Goal: Task Accomplishment & Management: Use online tool/utility

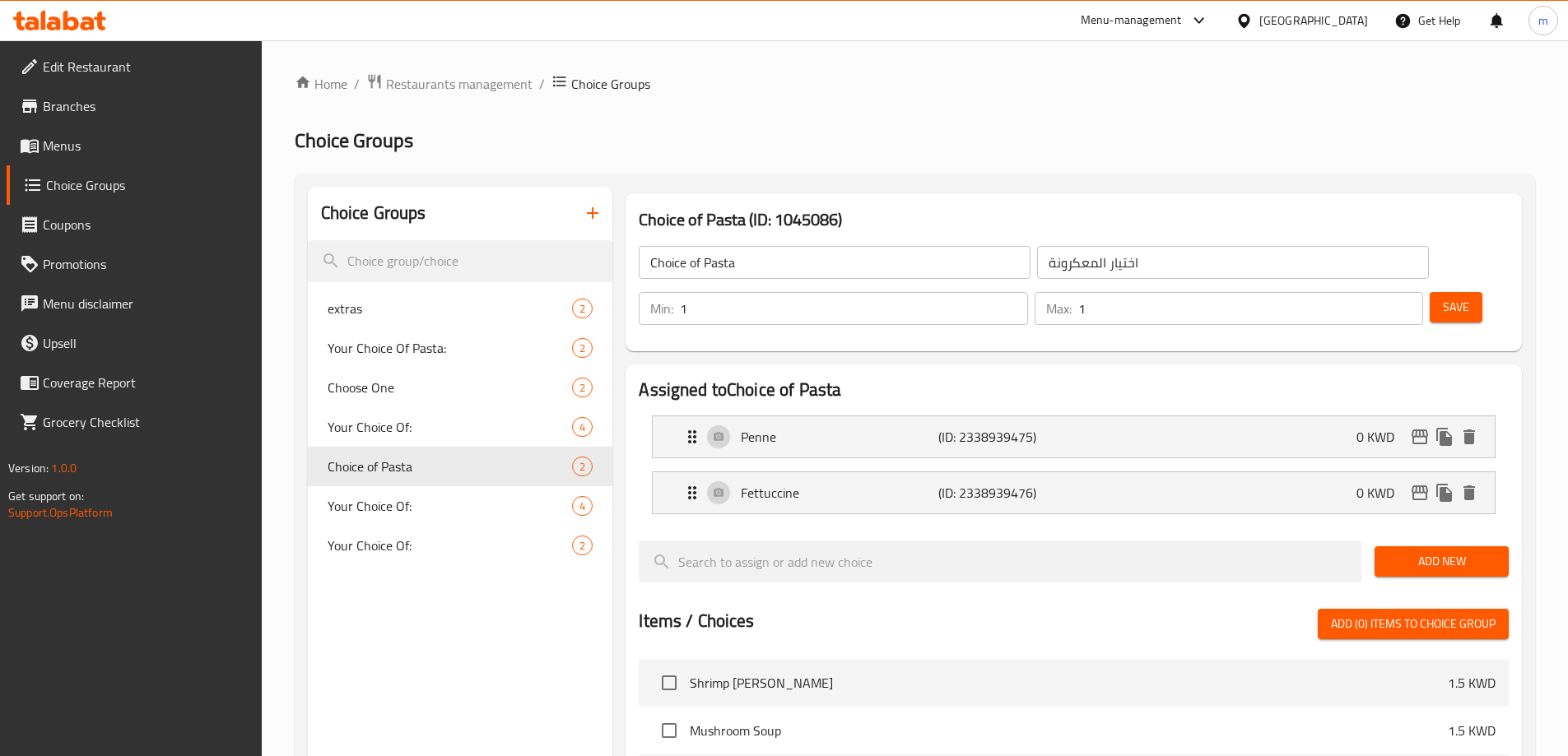
scroll to position [494, 0]
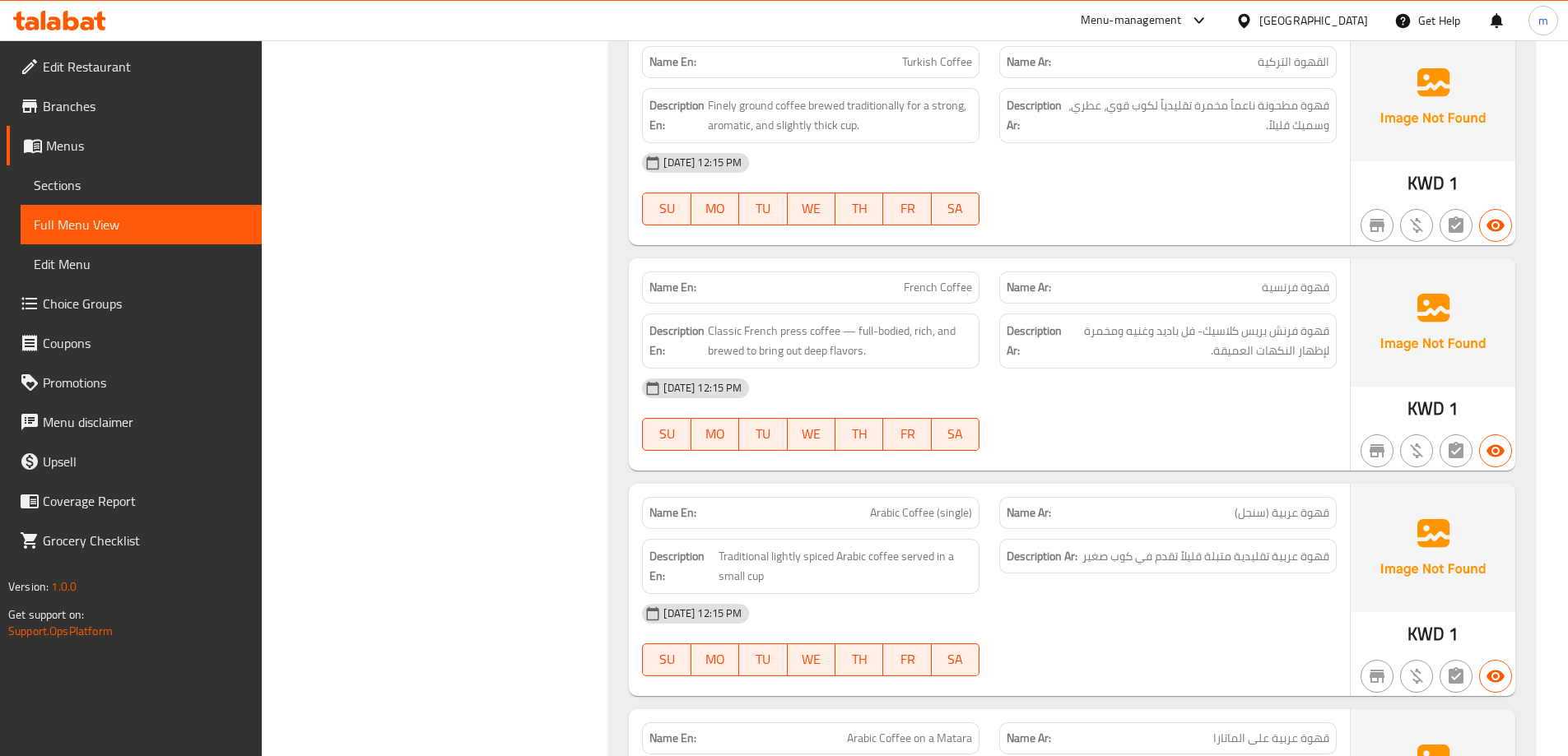
scroll to position [10966, 0]
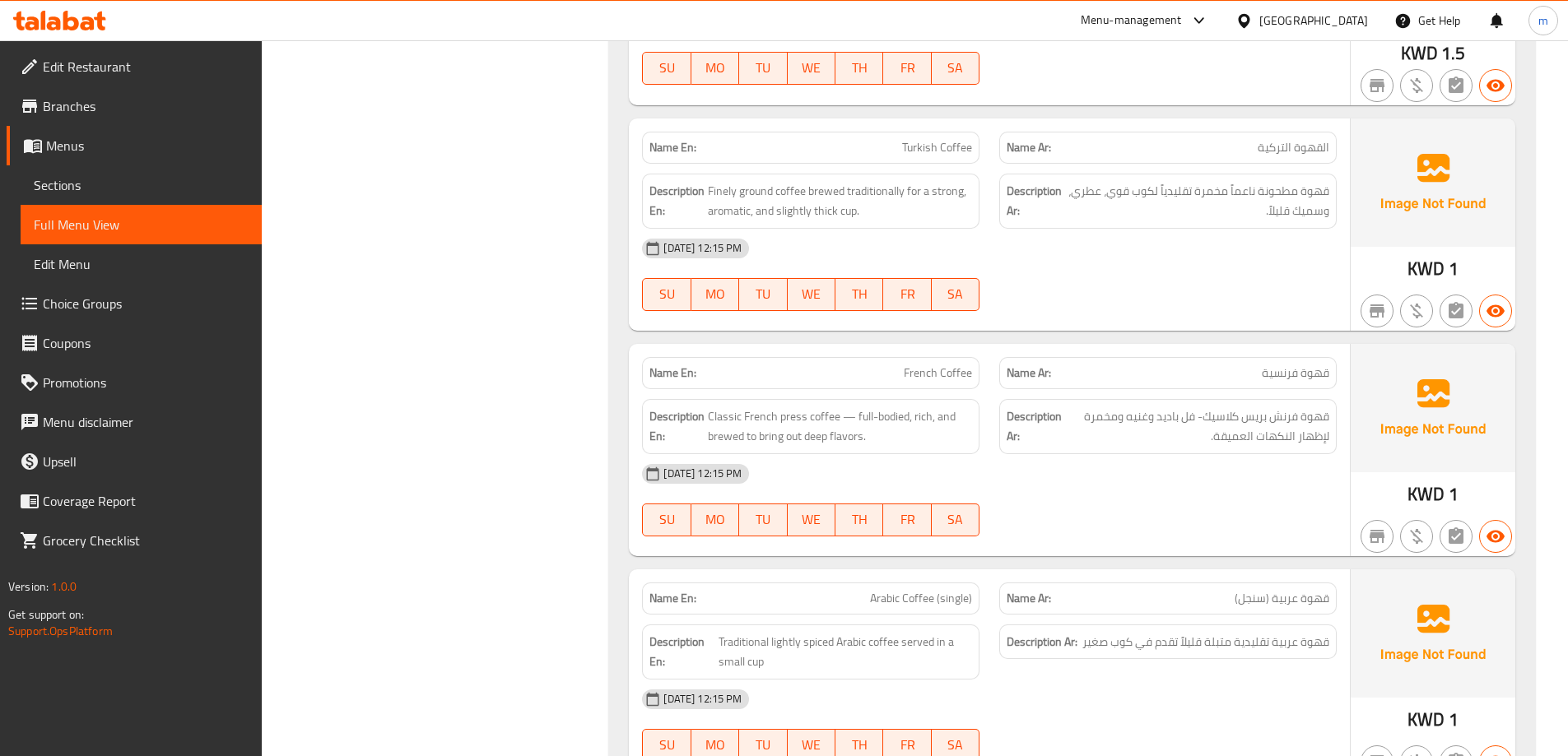
click at [1340, 23] on div "Kuwait" at bounding box center [1313, 20] width 108 height 18
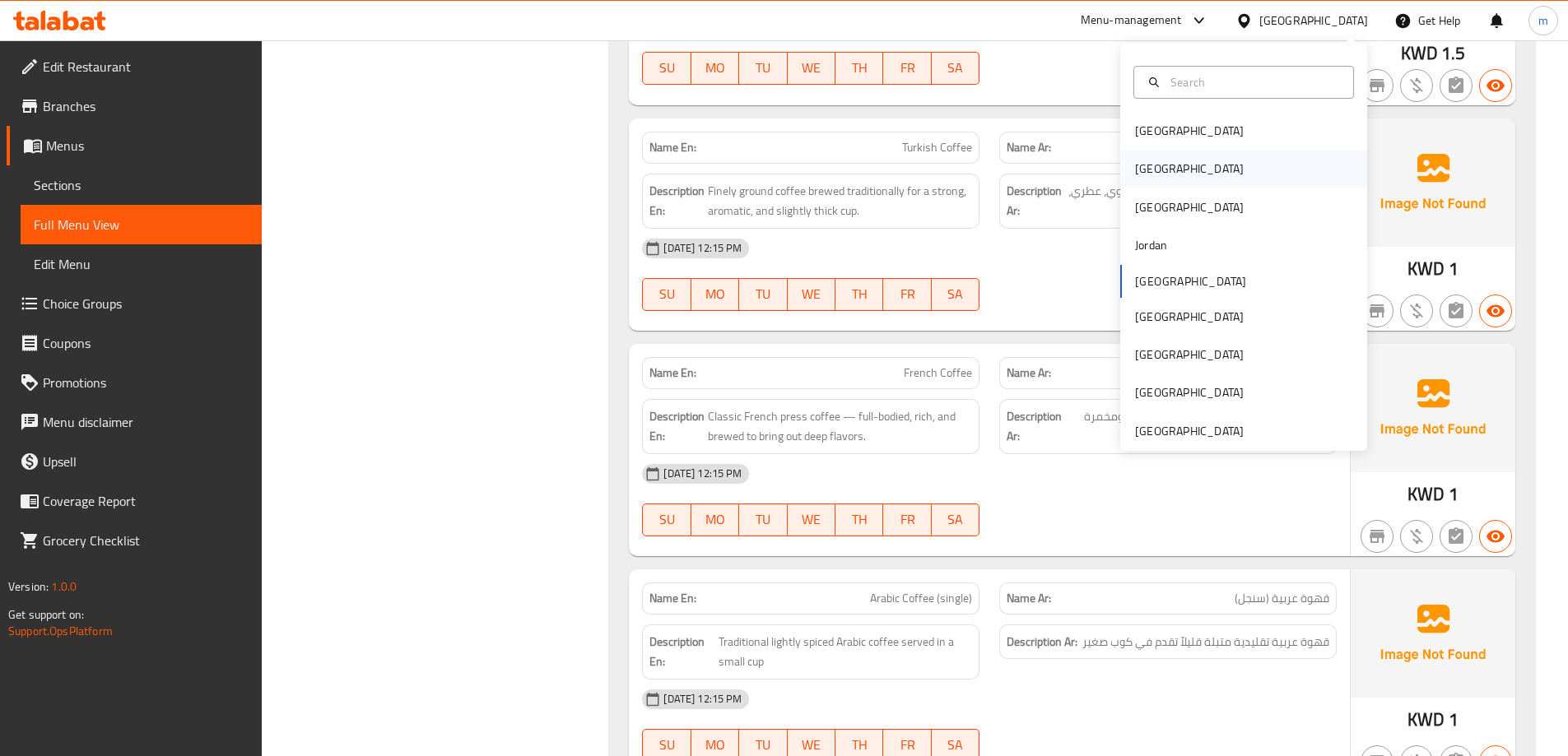
click at [1151, 170] on div "[GEOGRAPHIC_DATA]" at bounding box center [1189, 169] width 135 height 38
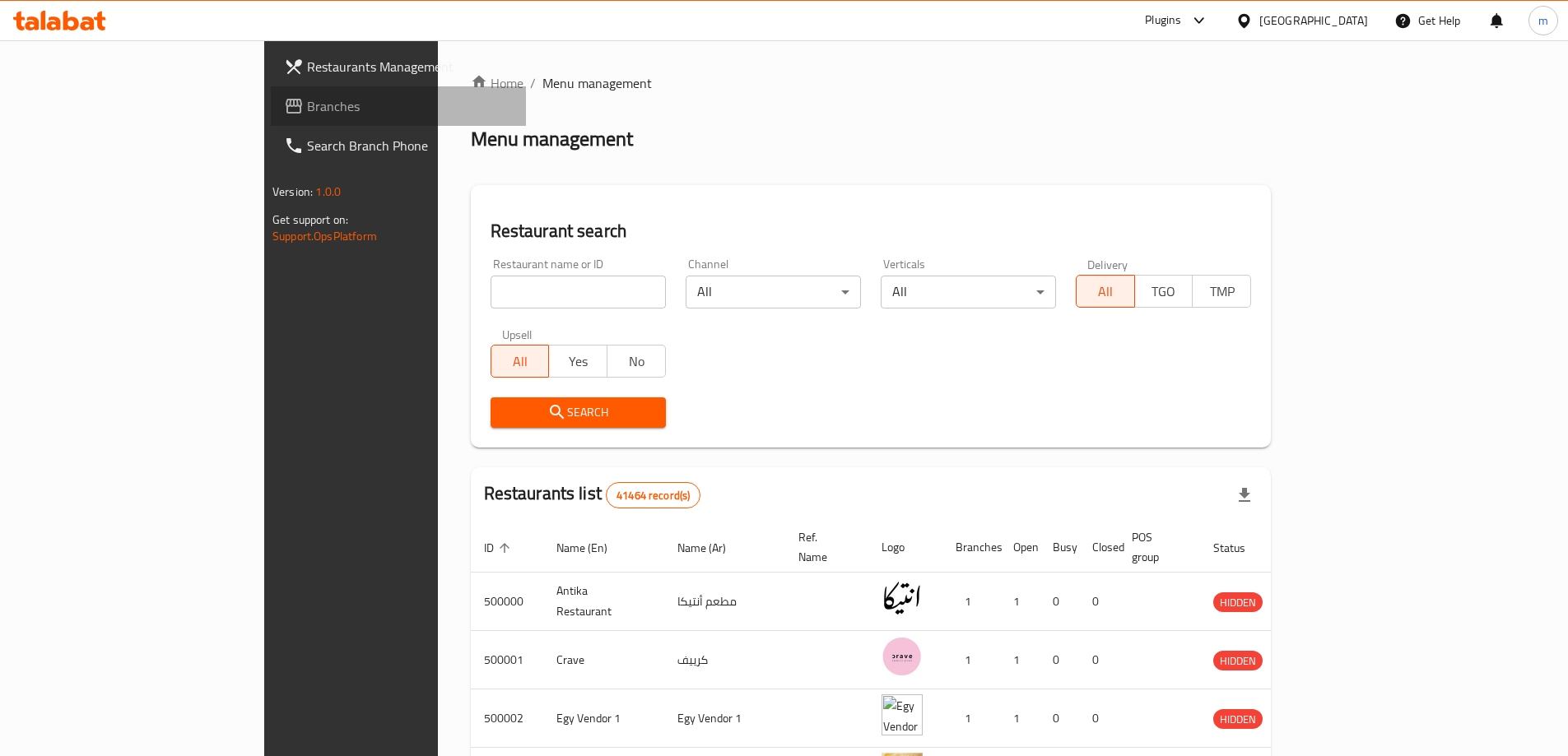
click at [271, 120] on link "Branches" at bounding box center [398, 106] width 255 height 40
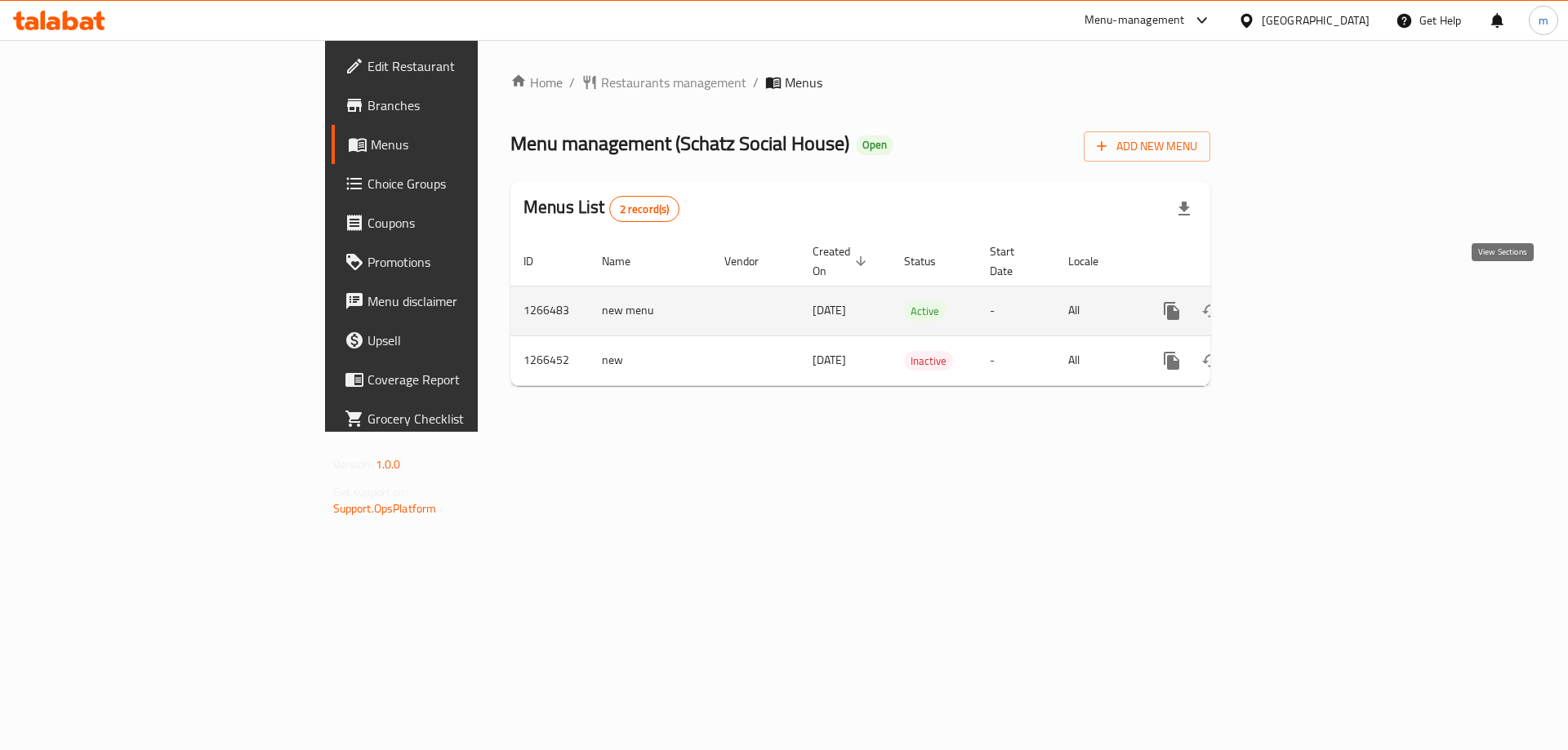
click at [1299, 302] on icon "enhanced table" at bounding box center [1289, 311] width 20 height 20
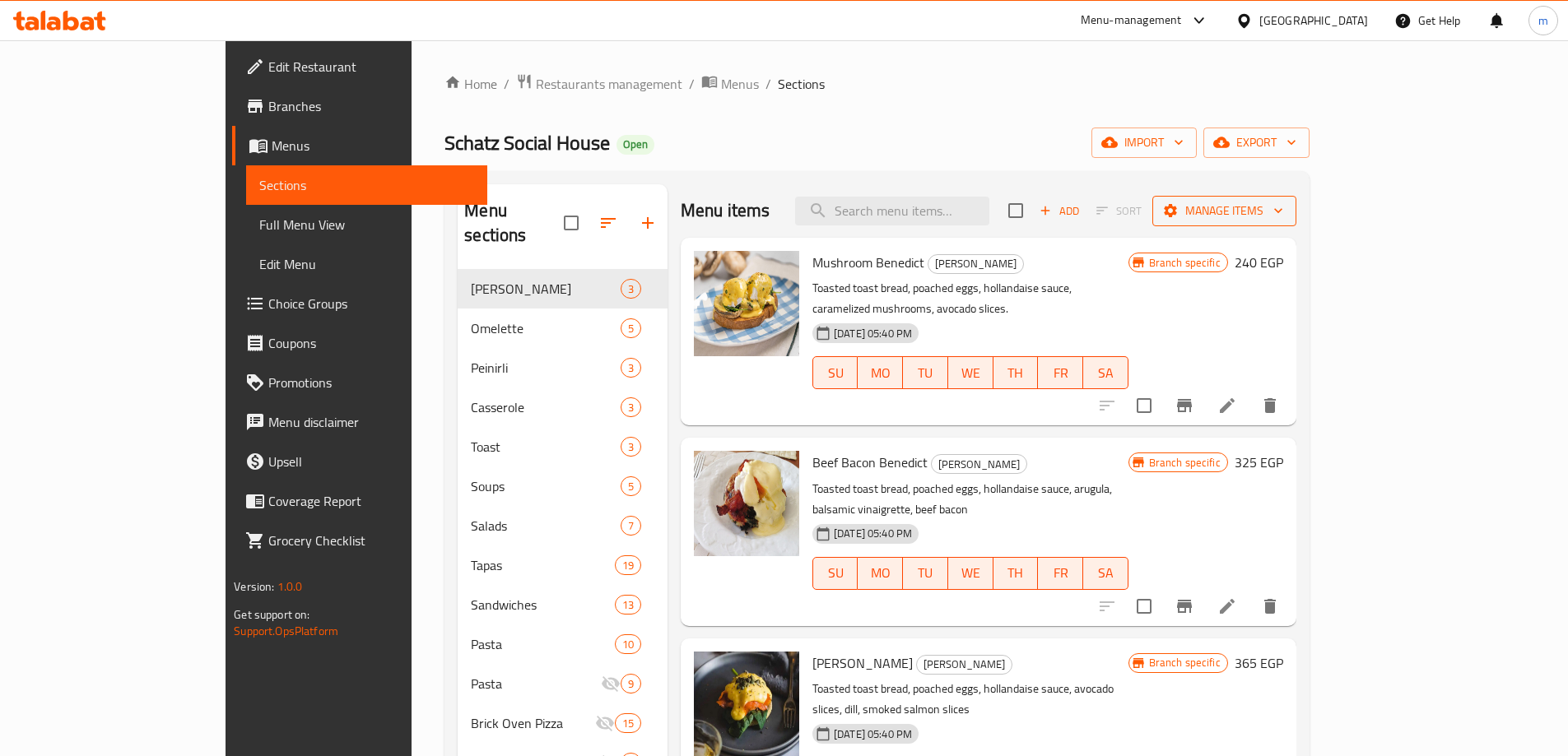
click at [1283, 220] on span "Manage items" at bounding box center [1224, 211] width 118 height 21
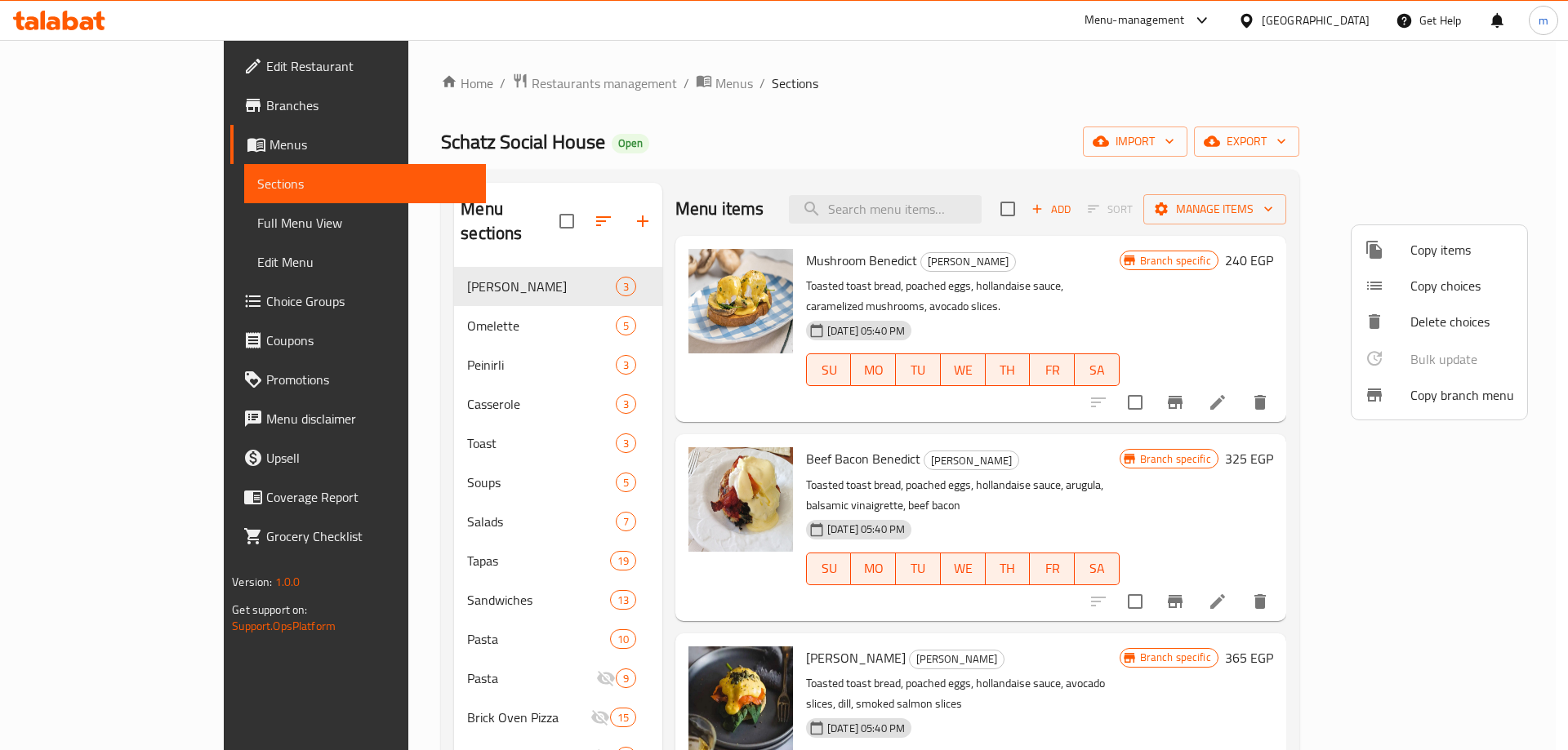
click at [1446, 398] on span "Copy branch menu" at bounding box center [1462, 395] width 104 height 20
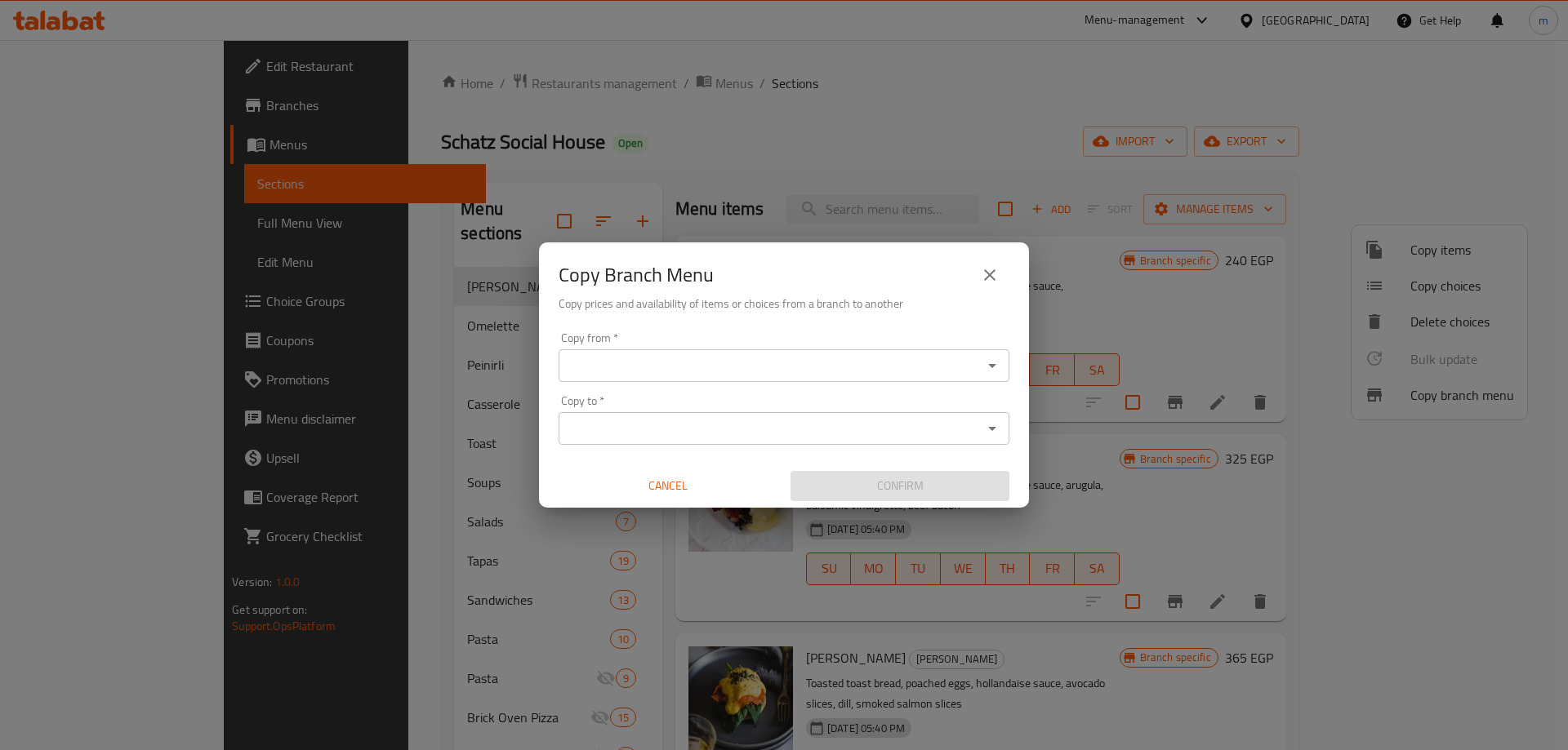
click at [651, 366] on input "Copy from   *" at bounding box center [770, 365] width 414 height 22
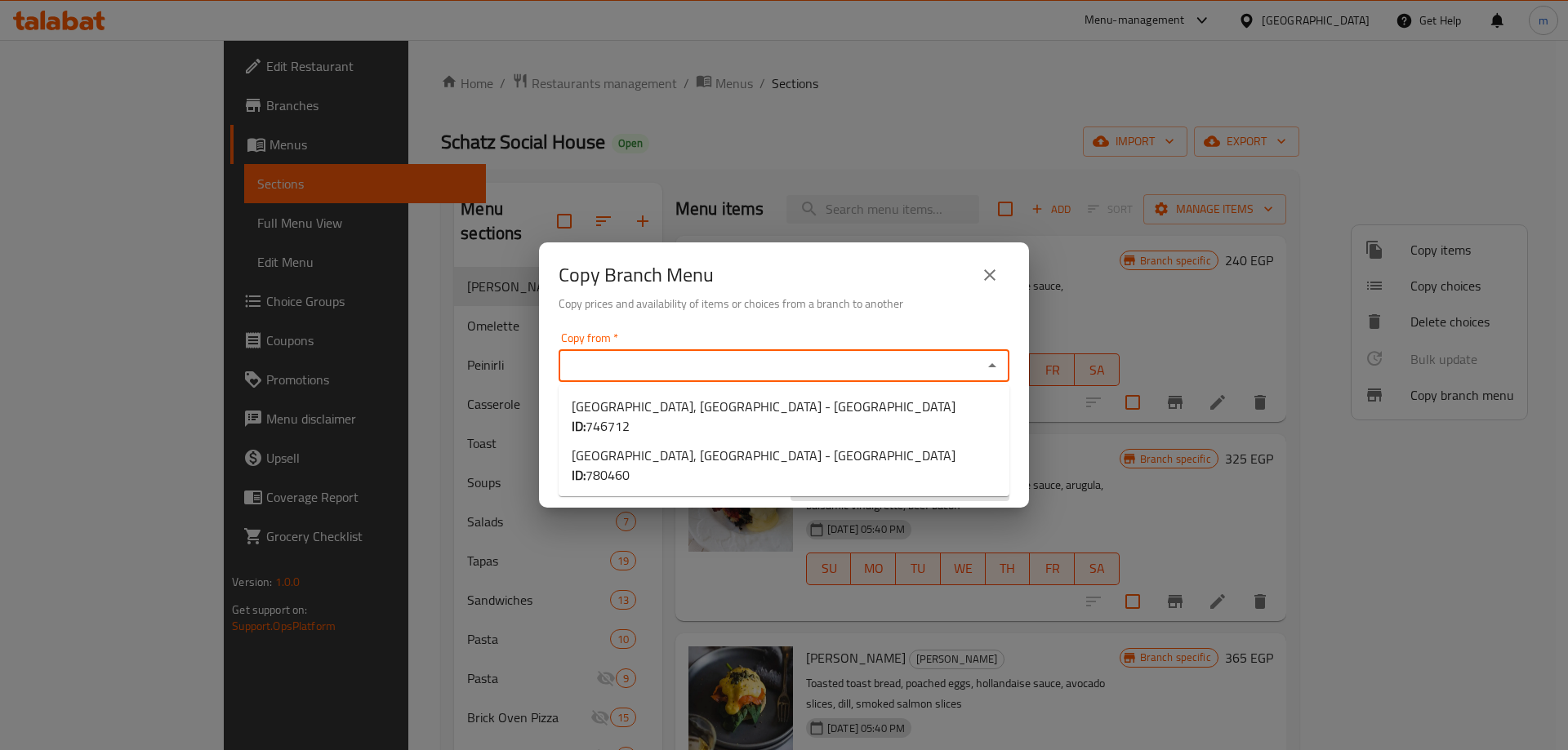
click at [790, 364] on input "Copy from   *" at bounding box center [770, 365] width 414 height 22
click at [586, 414] on b "ID:" at bounding box center [578, 426] width 14 height 24
type input "[GEOGRAPHIC_DATA], [GEOGRAPHIC_DATA] - [GEOGRAPHIC_DATA]"
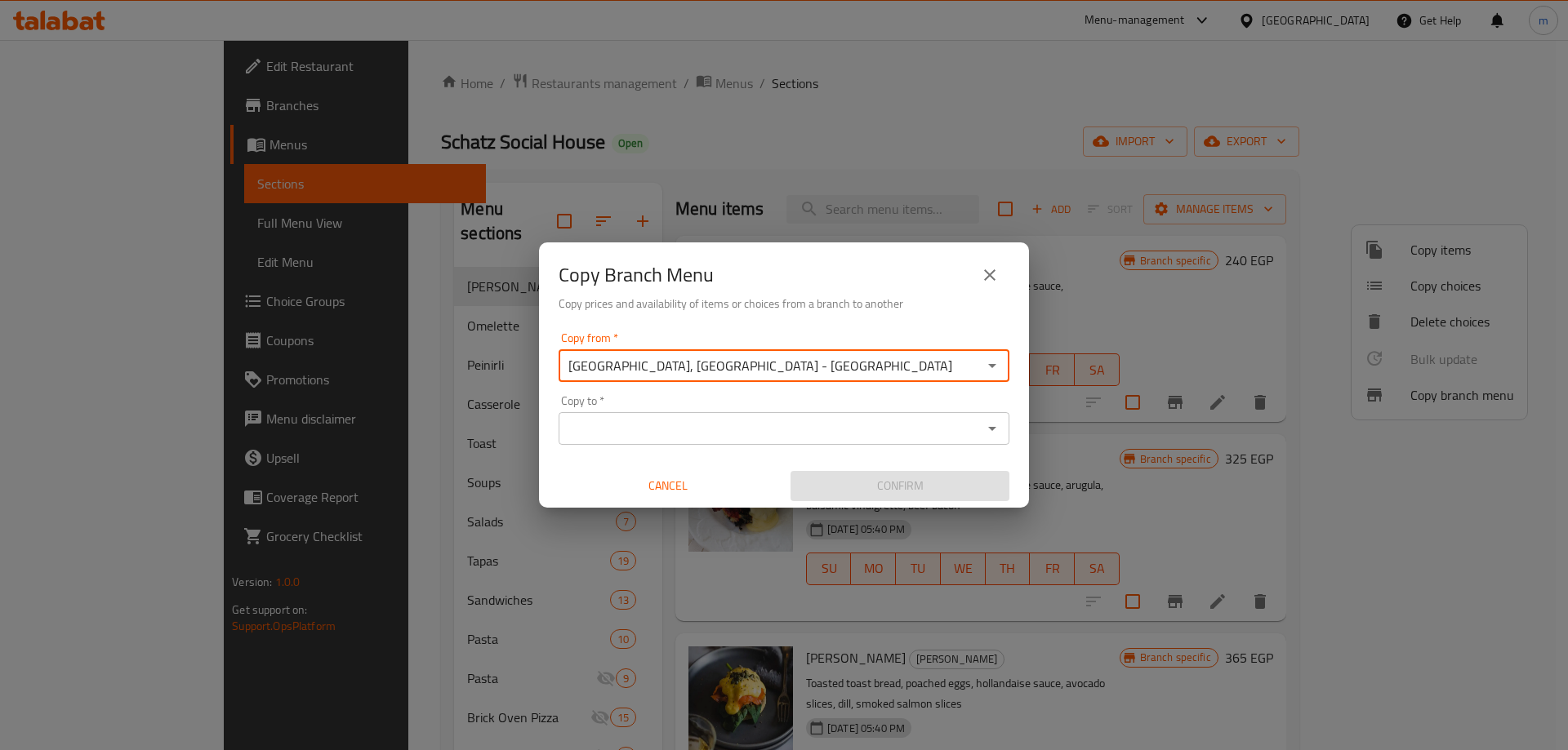
click at [797, 431] on input "Copy to   *" at bounding box center [770, 429] width 414 height 22
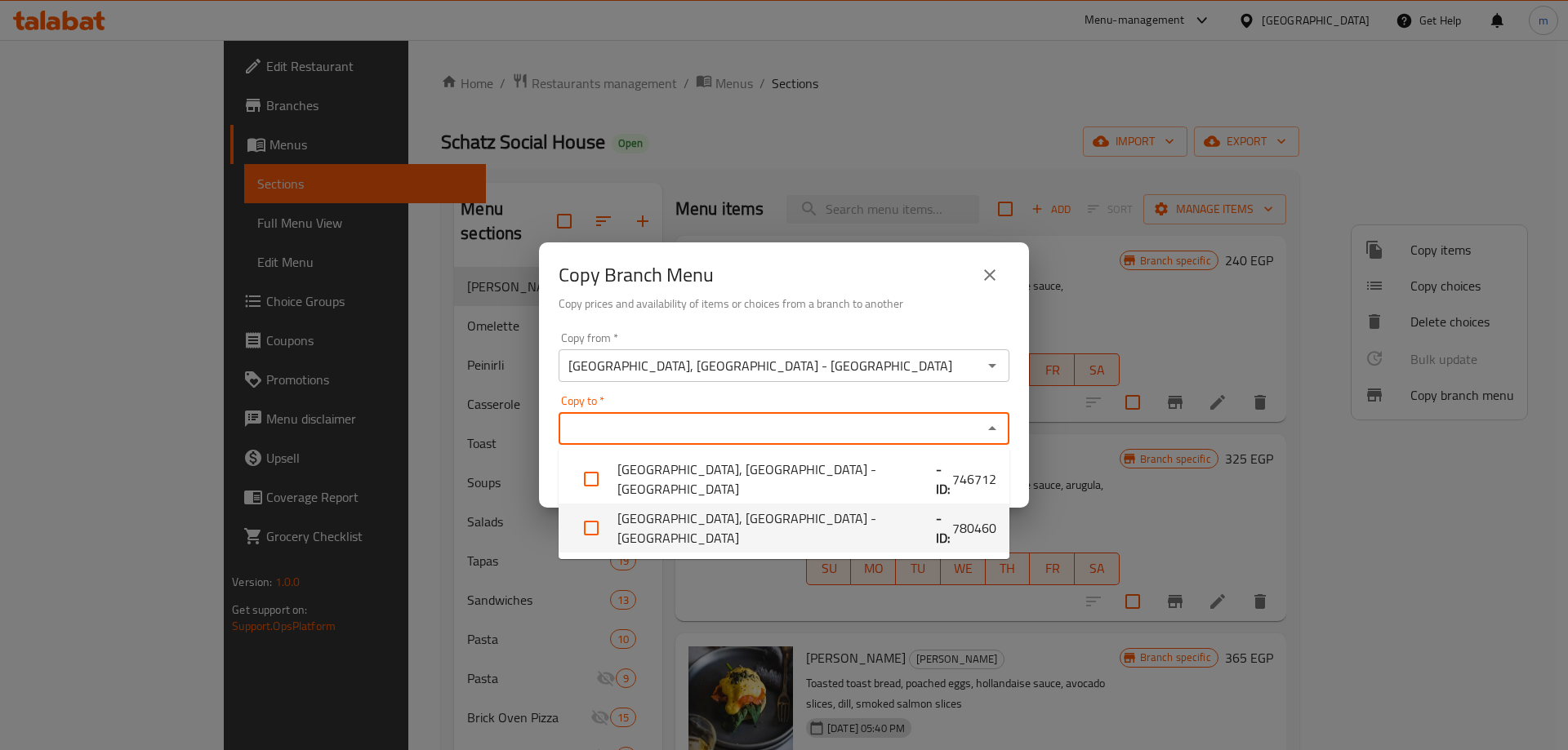
click at [777, 527] on li "[GEOGRAPHIC_DATA], [GEOGRAPHIC_DATA] - [GEOGRAPHIC_DATA] - ID: 780460" at bounding box center [784, 528] width 451 height 49
checkbox input "true"
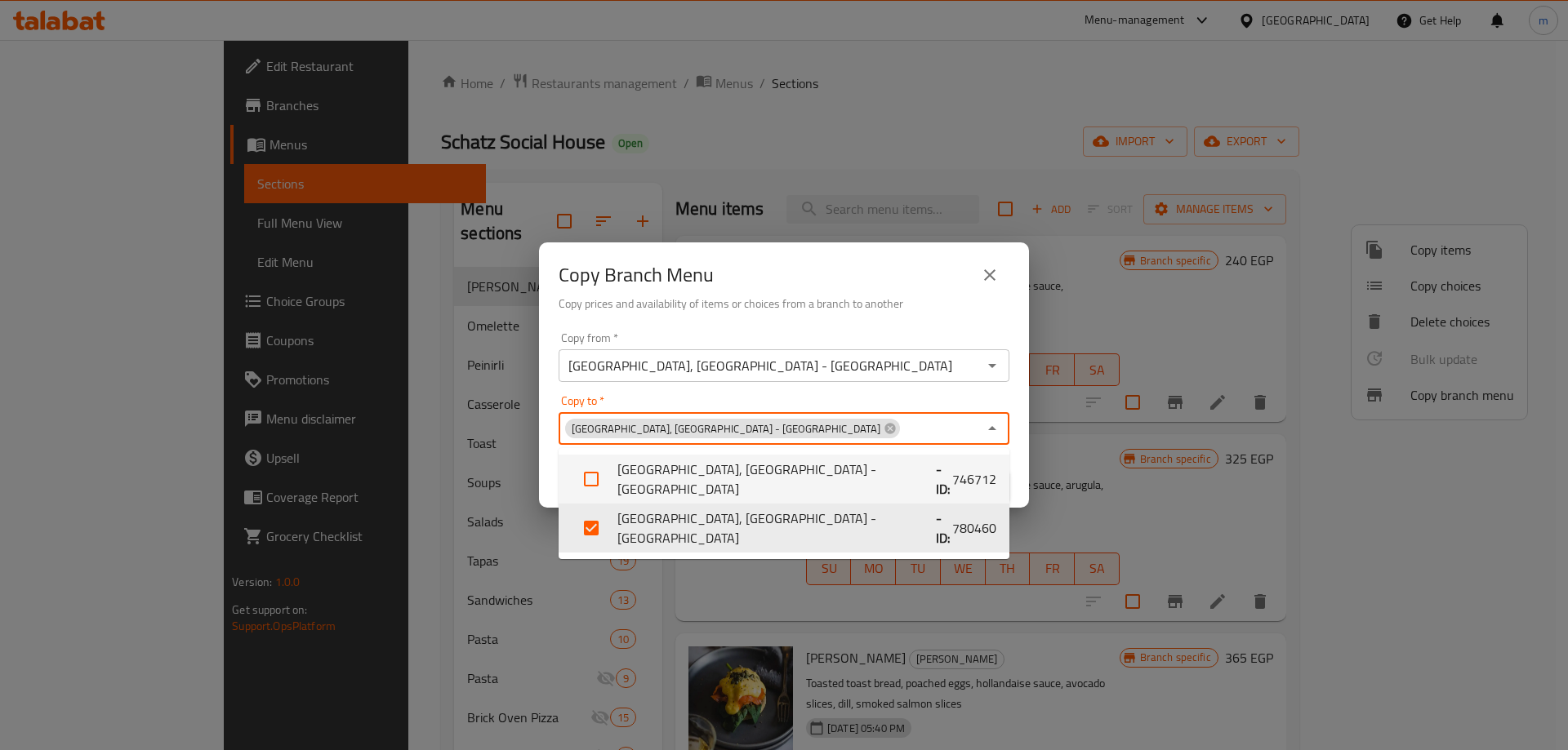
click at [874, 325] on div "Copy Branch Menu Copy prices and availability of items or choices from a branch…" at bounding box center [784, 284] width 490 height 83
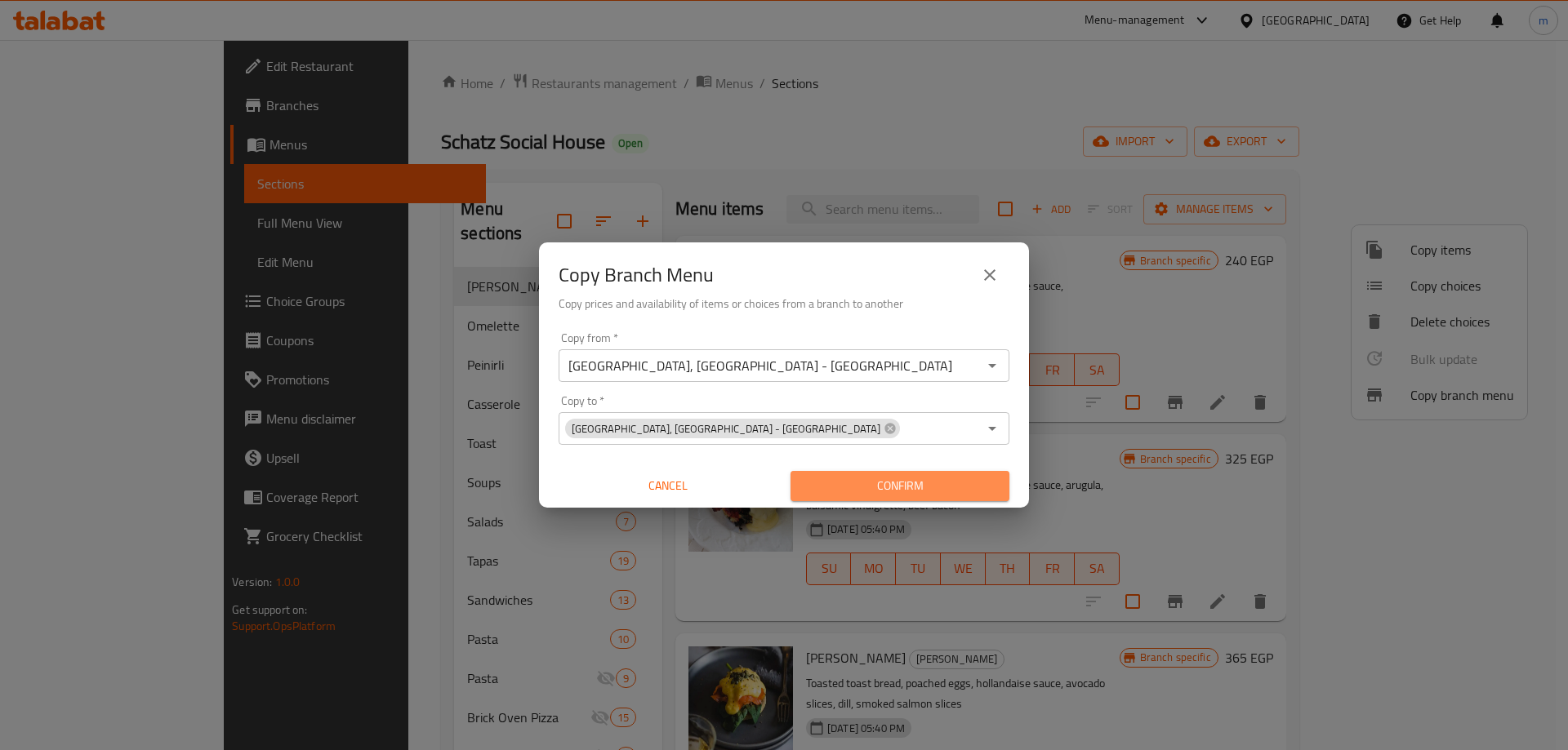
click at [912, 477] on span "Confirm" at bounding box center [899, 487] width 192 height 21
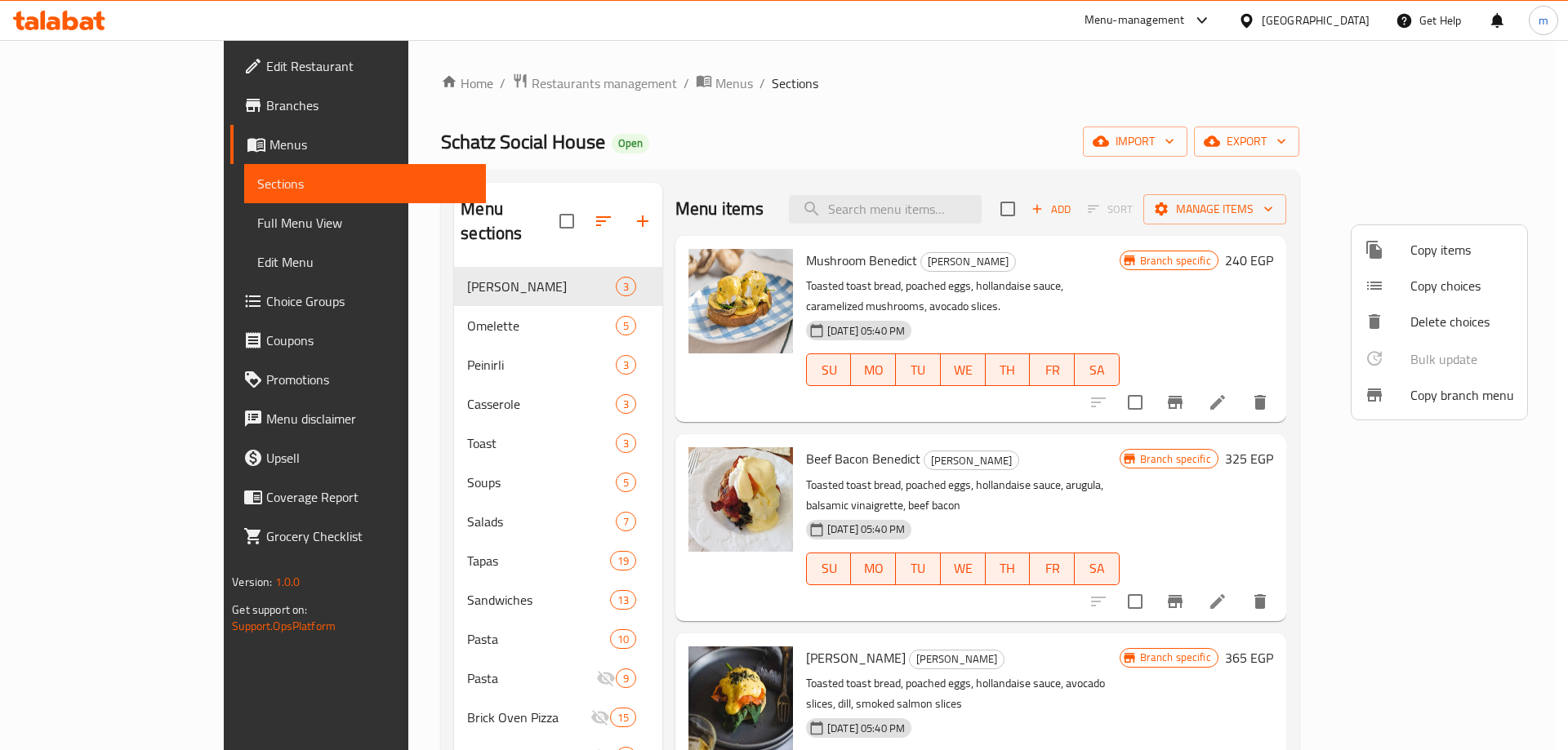
click at [126, 227] on div at bounding box center [784, 375] width 1568 height 750
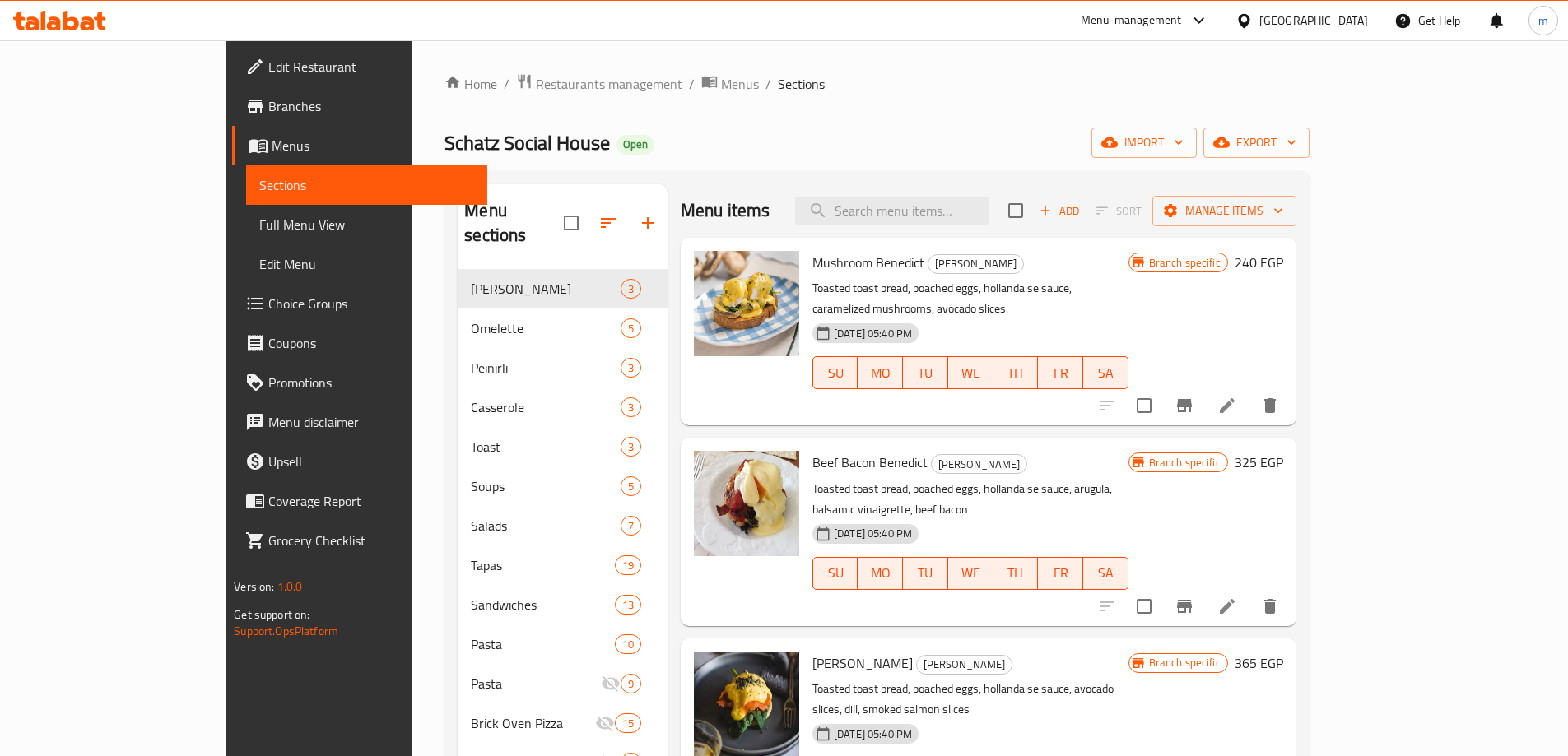
click at [259, 229] on span "Full Menu View" at bounding box center [366, 224] width 215 height 20
click at [259, 224] on span "Full Menu View" at bounding box center [366, 224] width 215 height 20
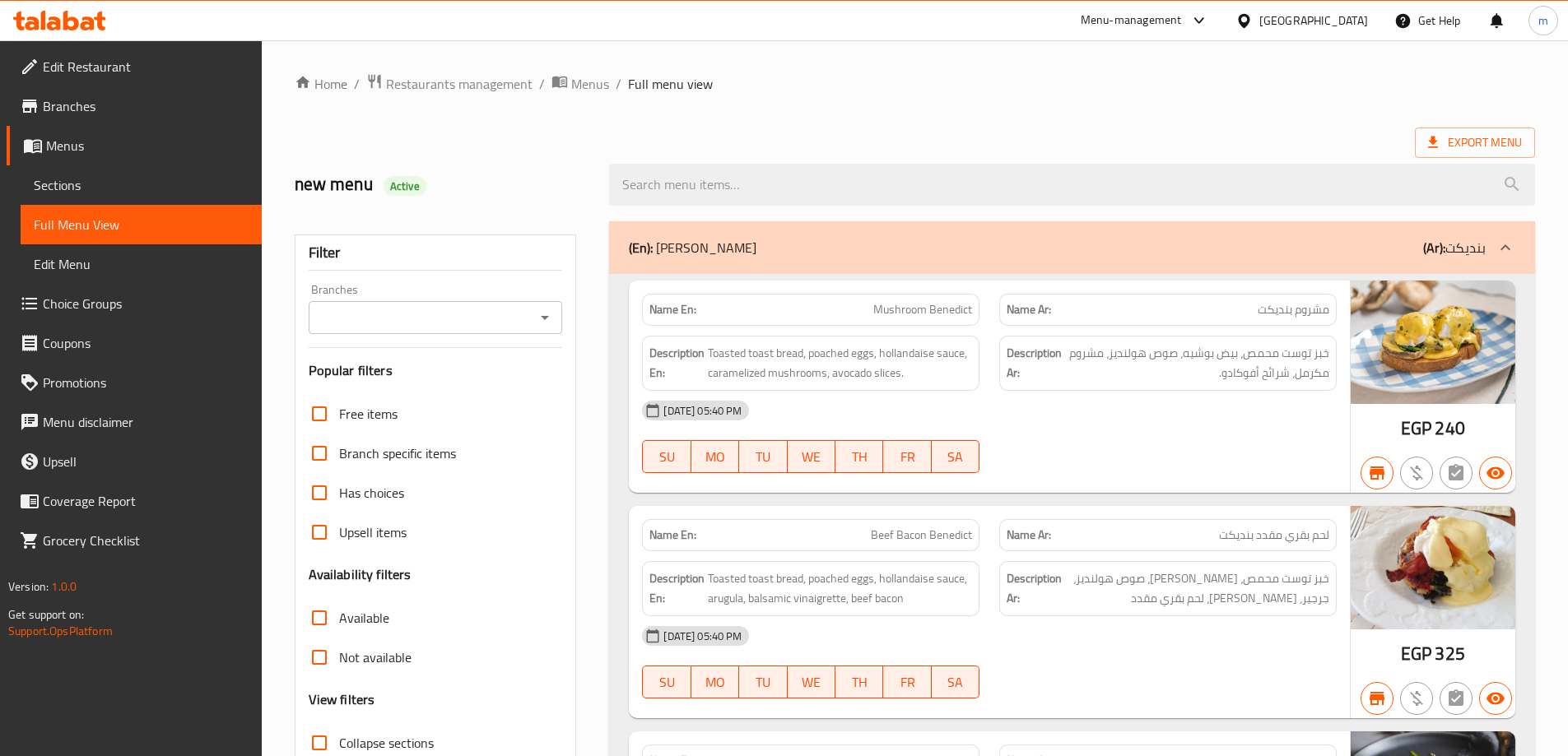
click at [376, 325] on input "Branches" at bounding box center [422, 317] width 217 height 23
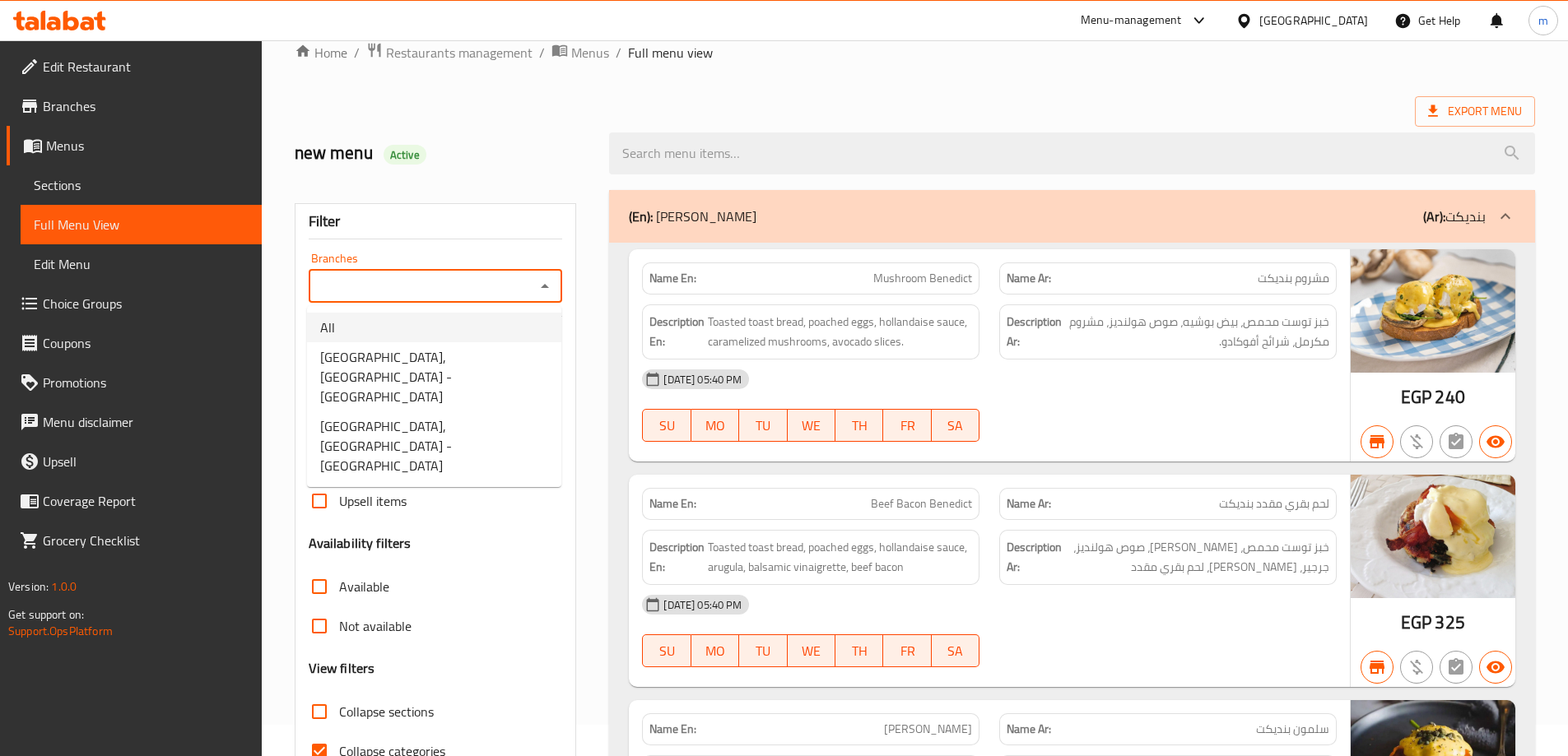
scroll to position [82, 0]
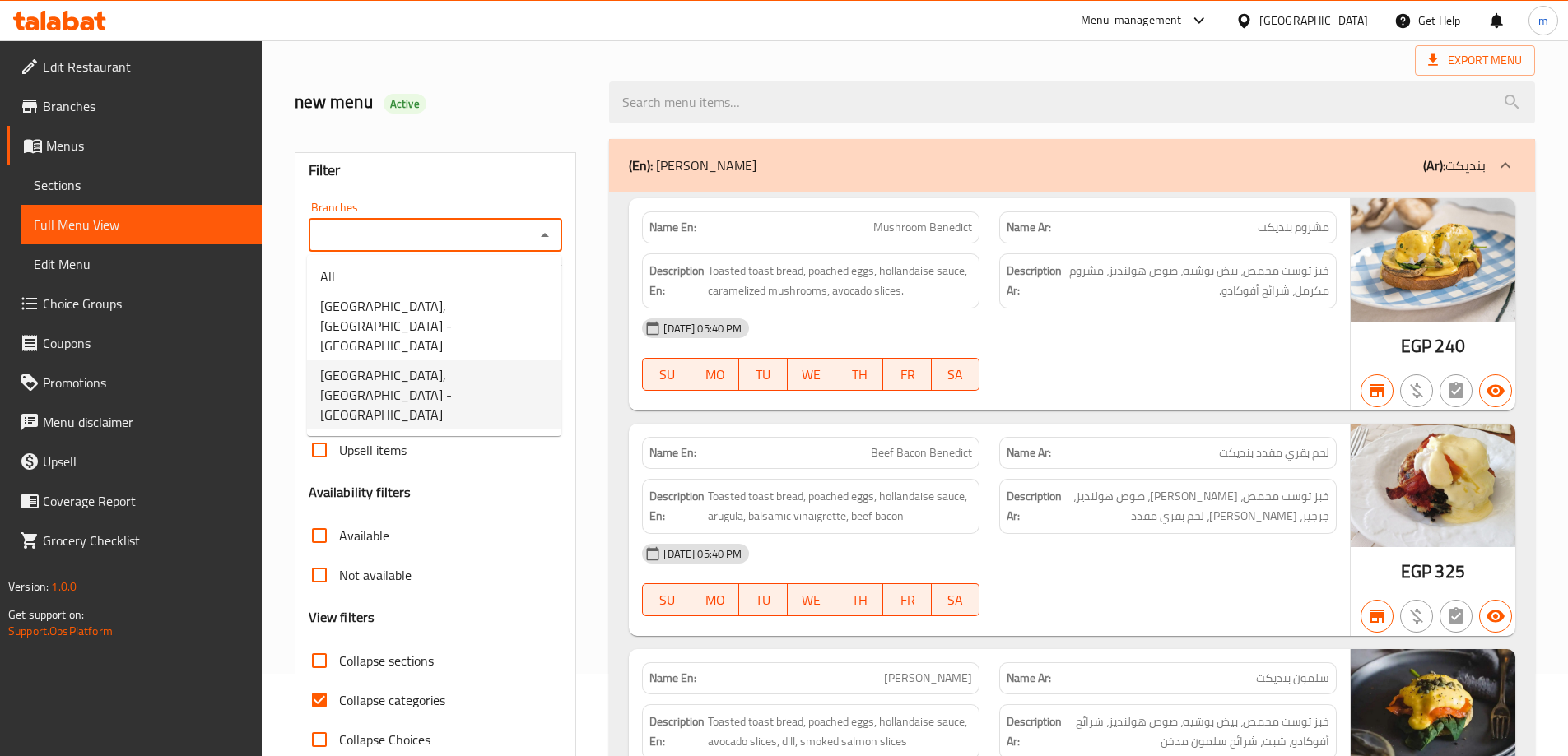
click at [380, 365] on span "[GEOGRAPHIC_DATA], [GEOGRAPHIC_DATA] - [GEOGRAPHIC_DATA]" at bounding box center [434, 394] width 228 height 59
type input "[GEOGRAPHIC_DATA], [GEOGRAPHIC_DATA] - [GEOGRAPHIC_DATA]"
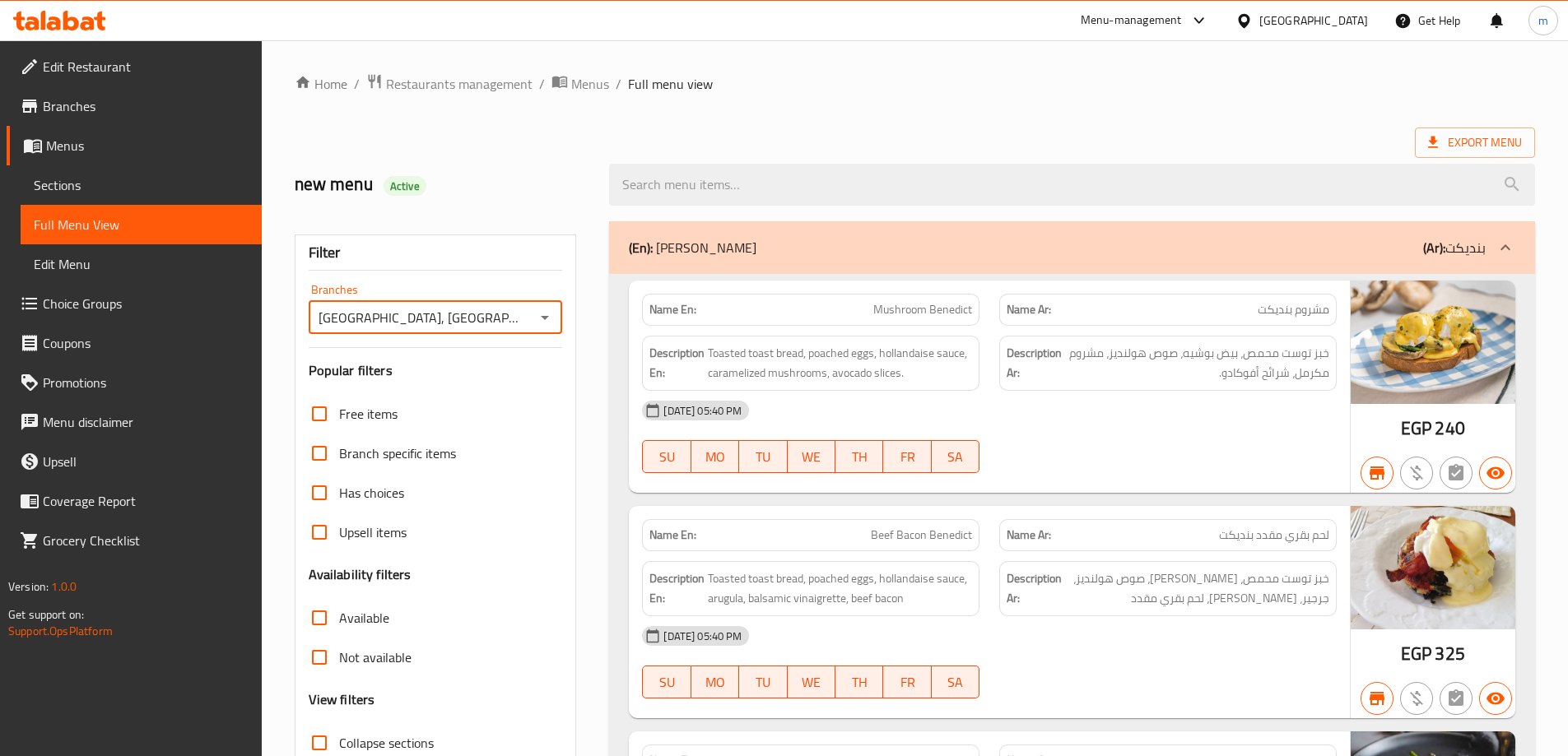
scroll to position [165, 0]
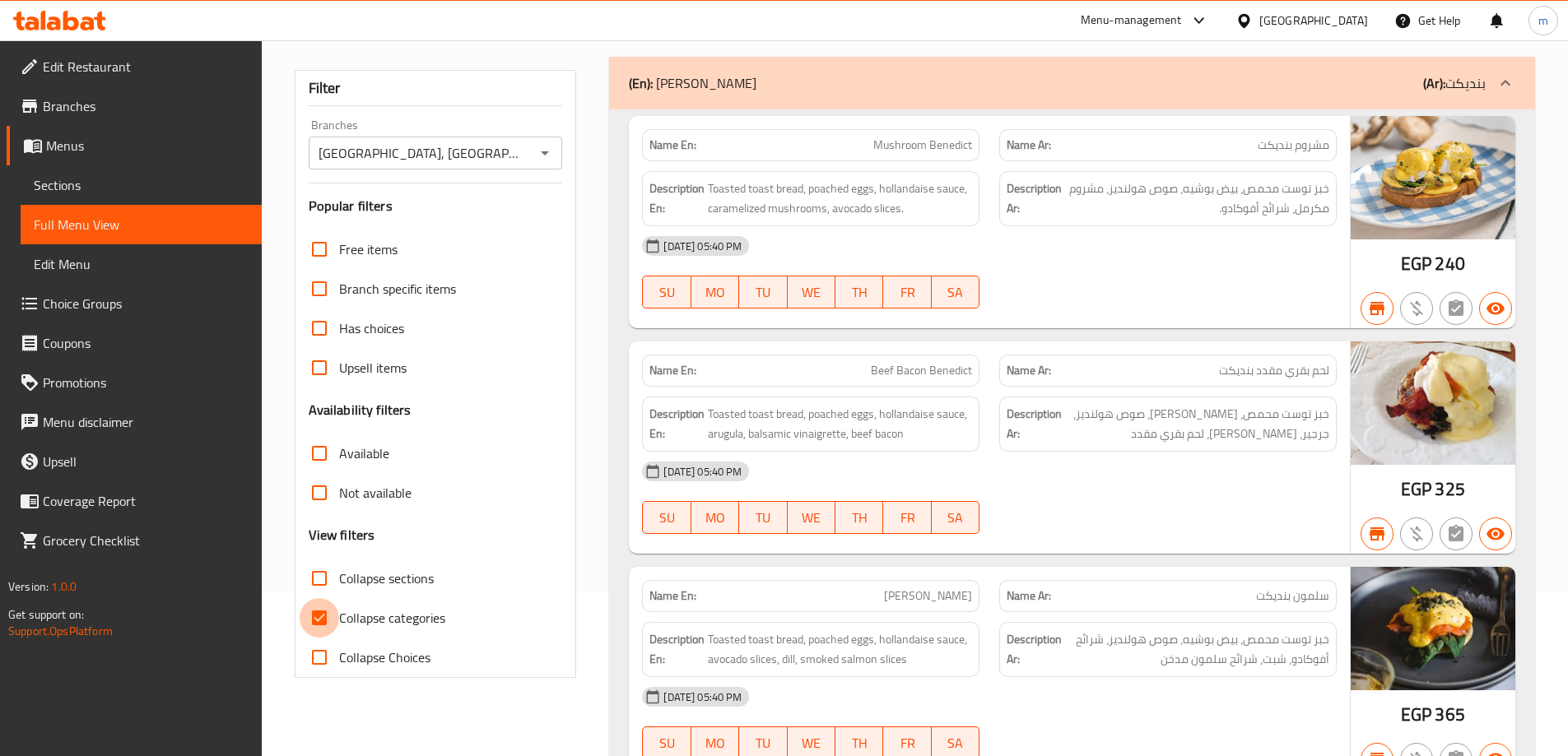
click at [331, 613] on input "Collapse categories" at bounding box center [319, 619] width 40 height 40
checkbox input "false"
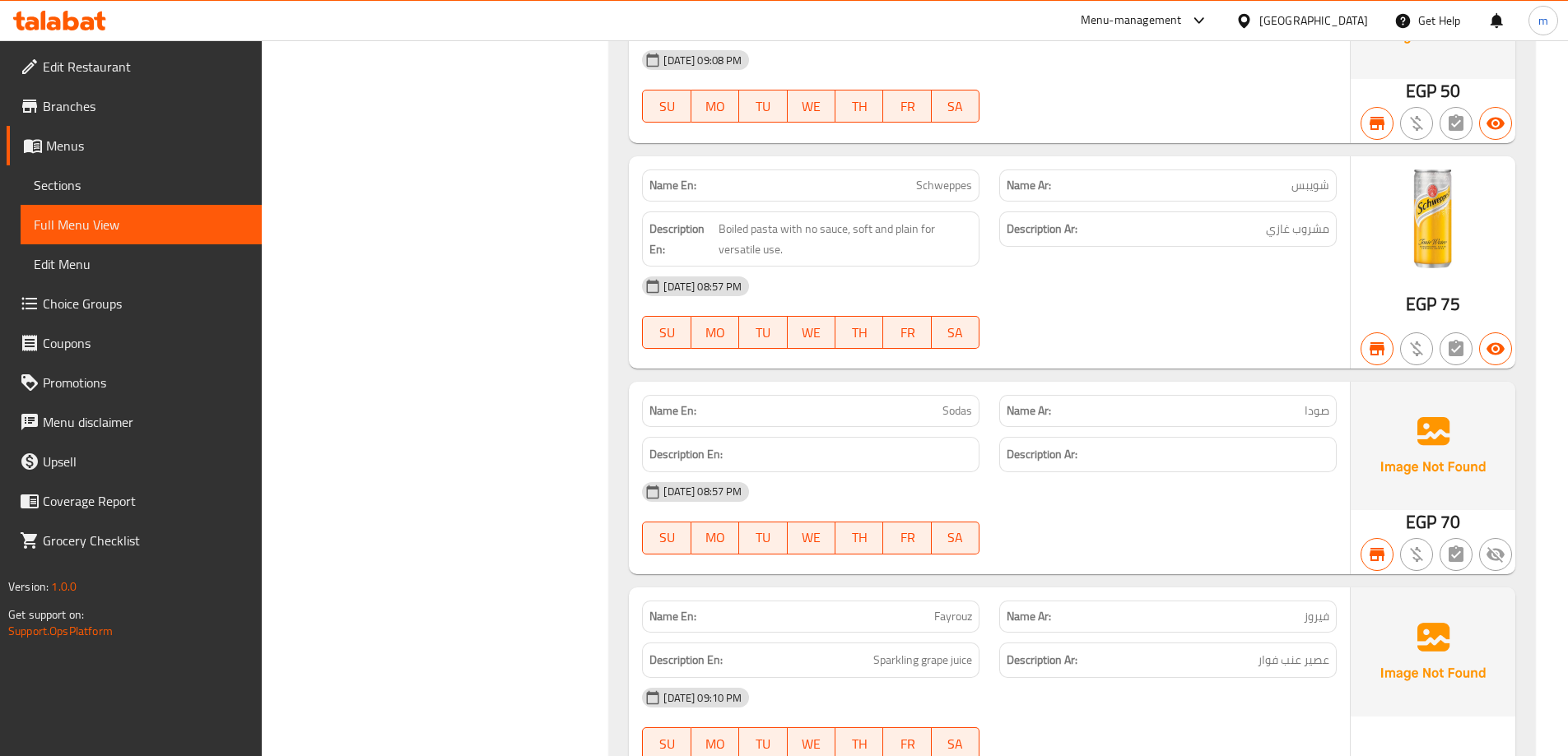
scroll to position [58620, 0]
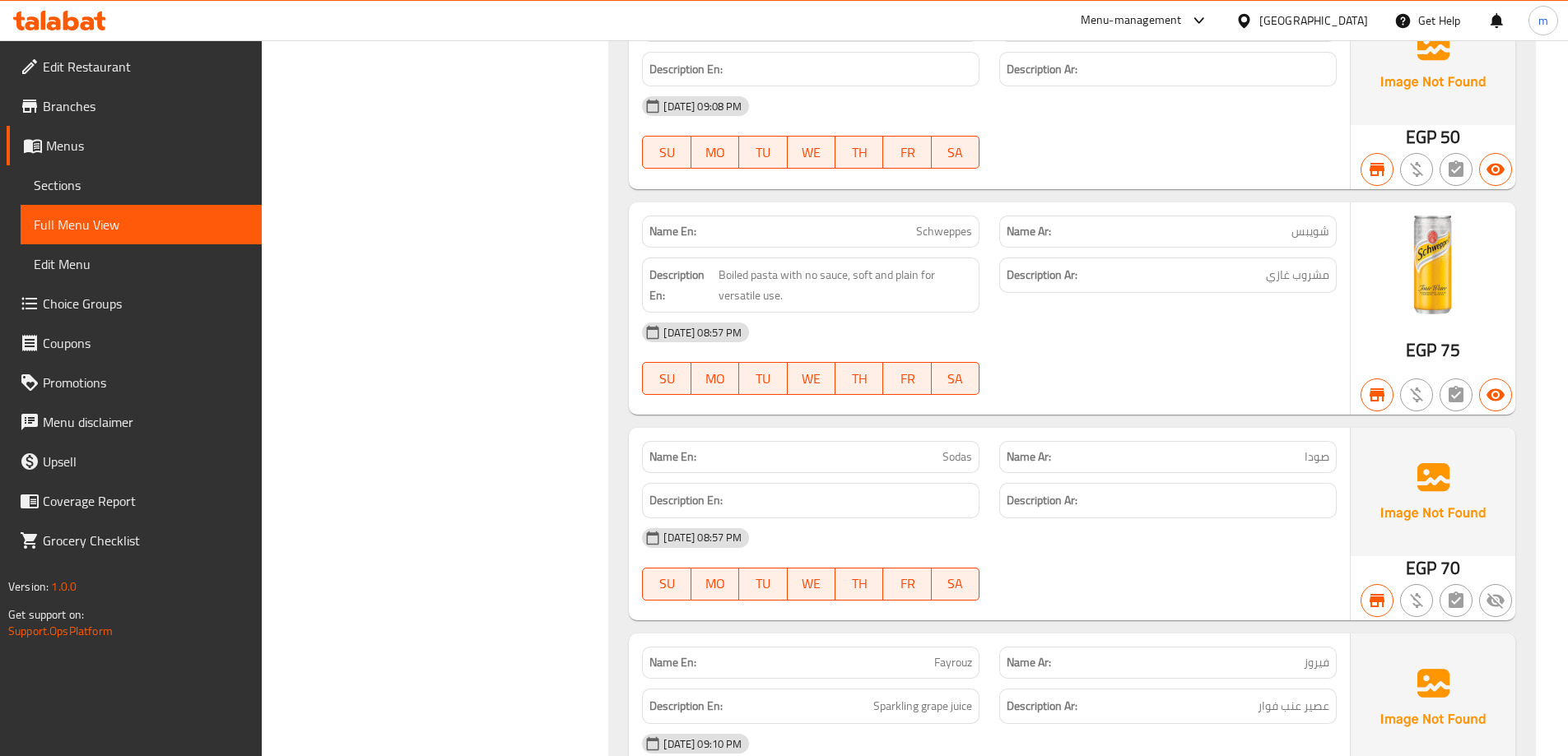
click at [82, 105] on span "Branches" at bounding box center [145, 105] width 206 height 20
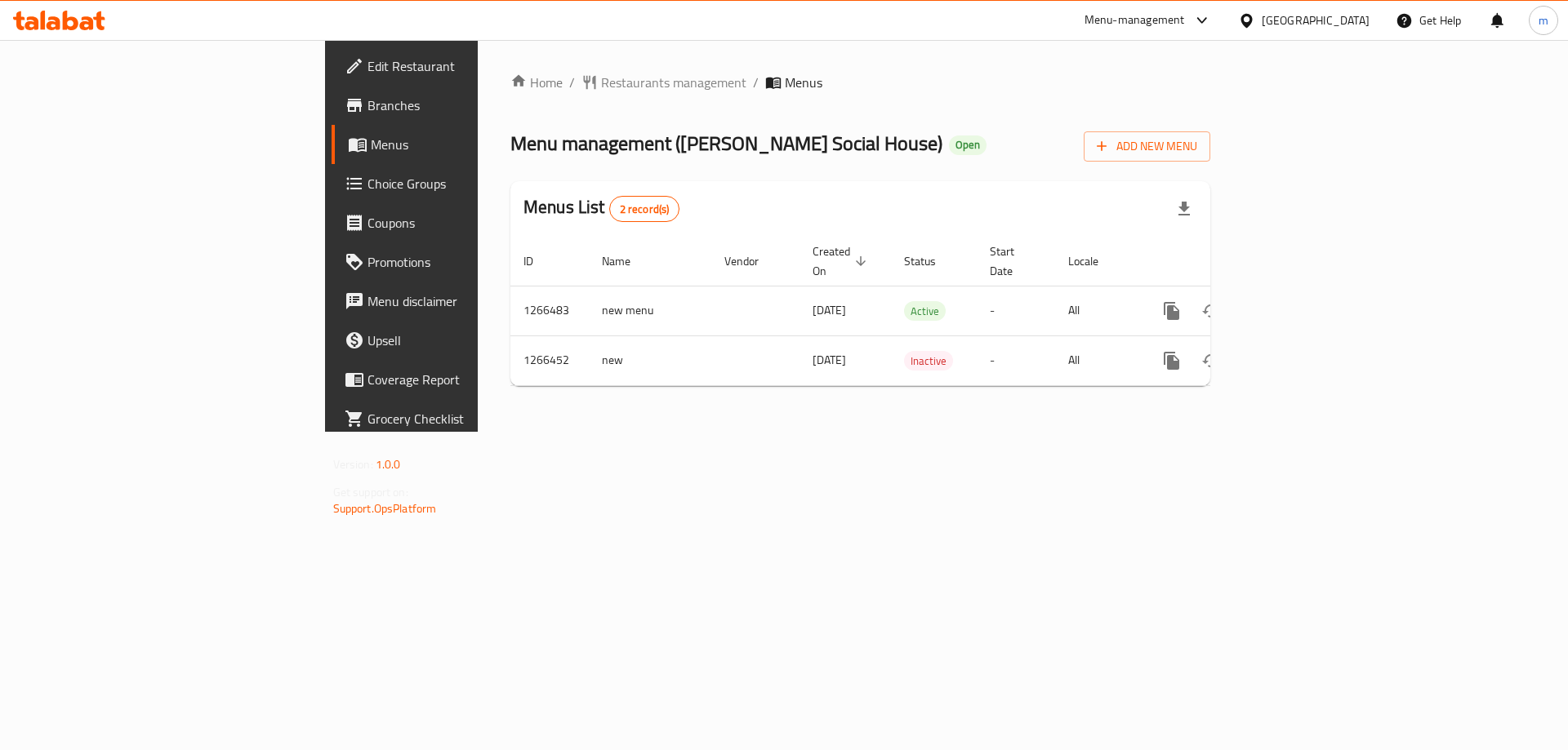
click at [367, 114] on span "Branches" at bounding box center [470, 105] width 206 height 20
